Goal: Transaction & Acquisition: Book appointment/travel/reservation

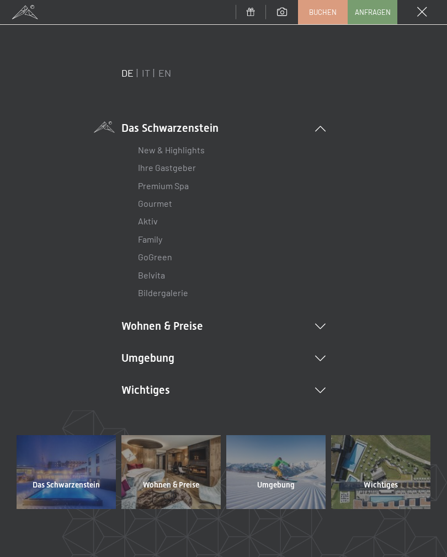
click at [316, 19] on link "Buchen" at bounding box center [322, 12] width 49 height 23
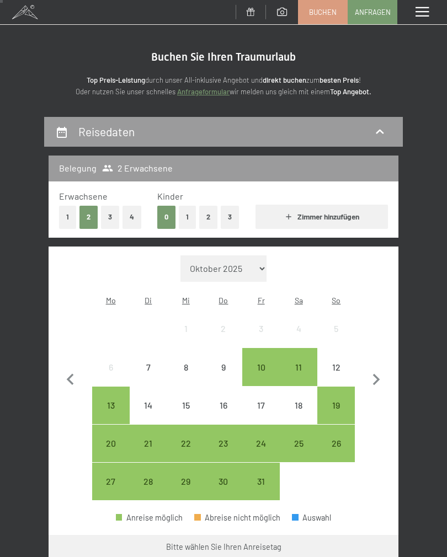
scroll to position [44, 0]
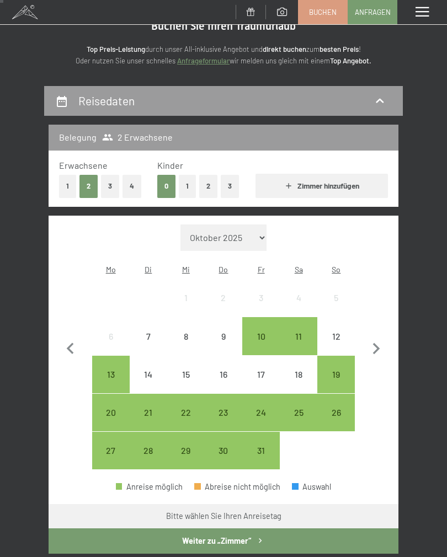
click at [191, 189] on button "1" at bounding box center [187, 186] width 17 height 23
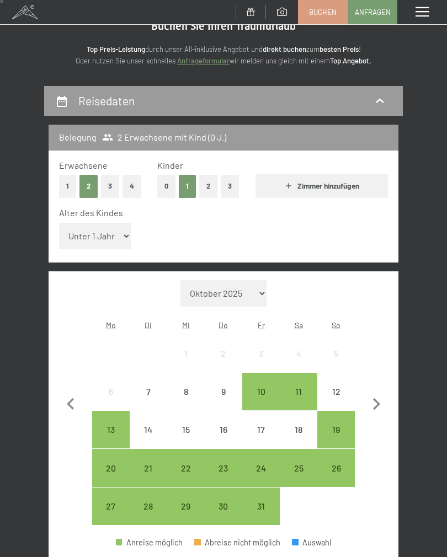
click at [92, 235] on select "Unter 1 Jahr 1 Jahr 2 Jahre 3 Jahre 4 Jahre 5 Jahre 6 Jahre 7 Jahre 8 Jahre 9 J…" at bounding box center [95, 236] width 72 height 26
select select "7"
click at [304, 387] on div "11" at bounding box center [298, 404] width 35 height 35
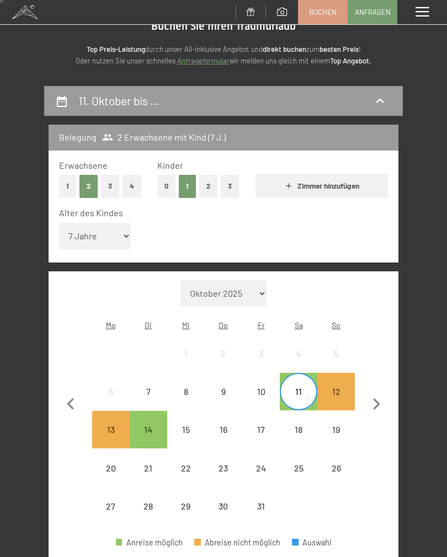
click at [334, 387] on div "12" at bounding box center [335, 404] width 35 height 35
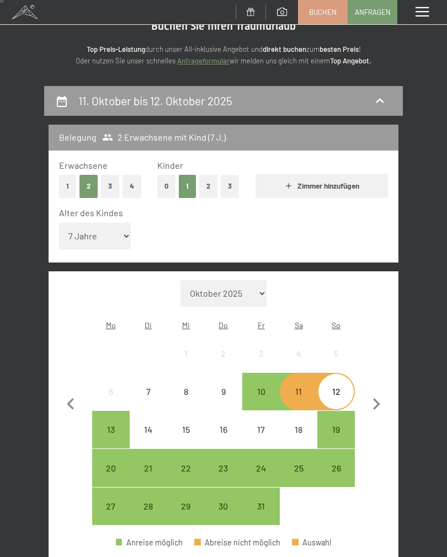
click at [263, 387] on div "10" at bounding box center [260, 404] width 35 height 35
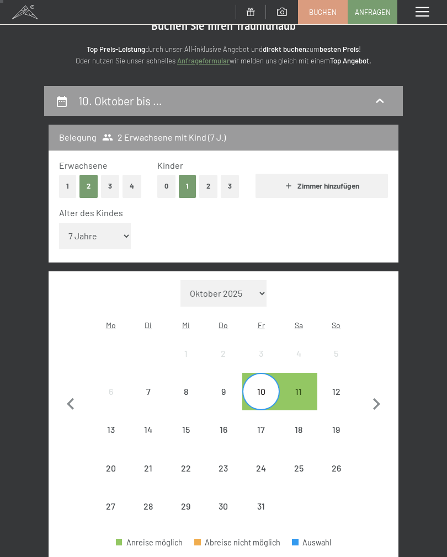
click at [335, 387] on div "12" at bounding box center [335, 404] width 35 height 35
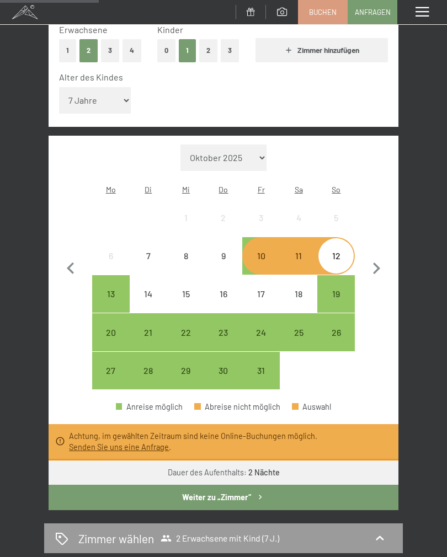
scroll to position [0, 0]
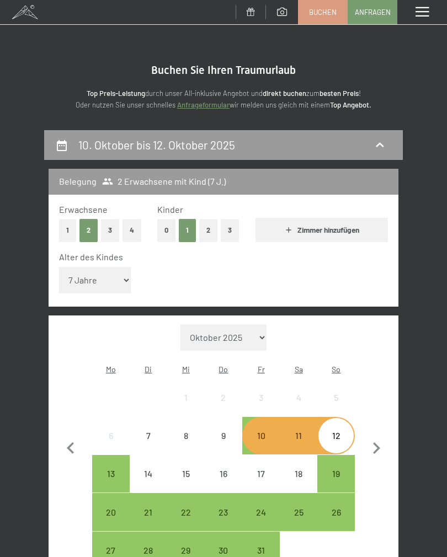
click at [375, 151] on icon at bounding box center [379, 144] width 13 height 13
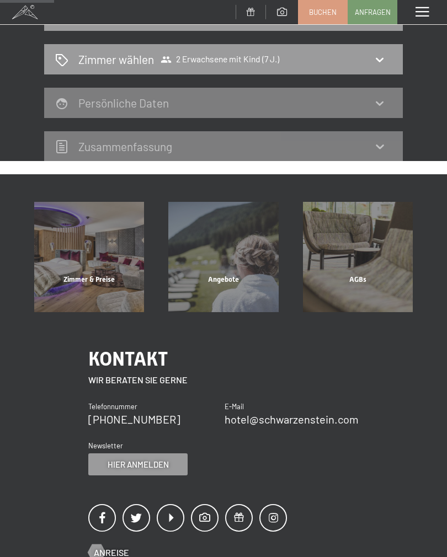
click at [232, 275] on div "Angebote" at bounding box center [223, 294] width 134 height 38
